Goal: Complete application form

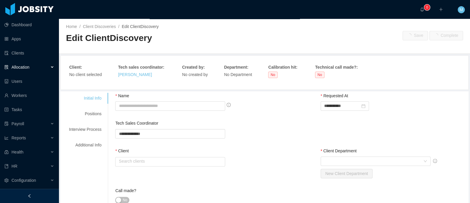
type input "**********"
type input "********"
type input "*"
type textarea "**********"
